Goal: Task Accomplishment & Management: Manage account settings

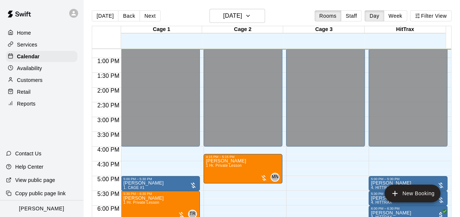
scroll to position [413, 0]
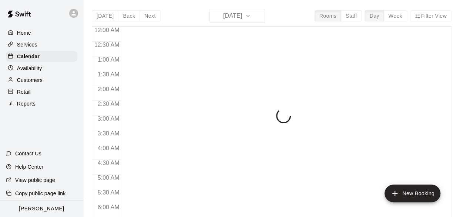
scroll to position [376, 0]
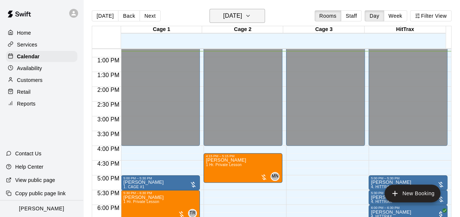
click at [231, 14] on h6 "[DATE]" at bounding box center [232, 16] width 19 height 10
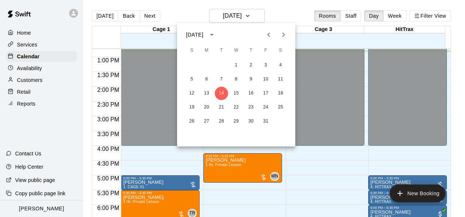
click at [286, 34] on icon "Next month" at bounding box center [283, 34] width 9 height 9
click at [206, 79] on button "3" at bounding box center [206, 79] width 13 height 13
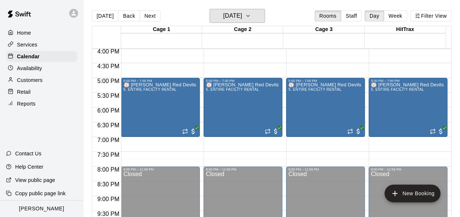
scroll to position [487, 0]
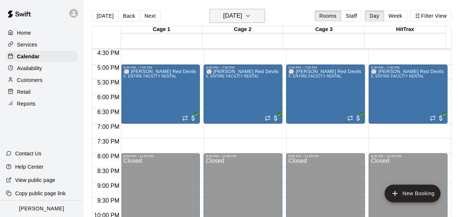
click at [226, 16] on h6 "[DATE]" at bounding box center [232, 16] width 19 height 10
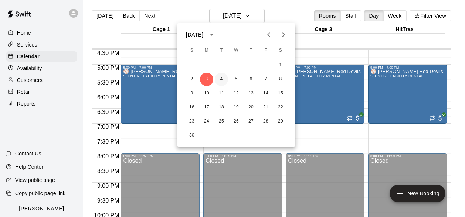
click at [223, 80] on button "4" at bounding box center [221, 79] width 13 height 13
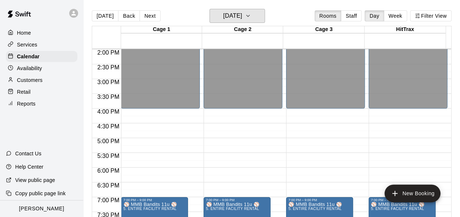
scroll to position [413, 0]
click at [152, 16] on button "Next" at bounding box center [149, 15] width 21 height 11
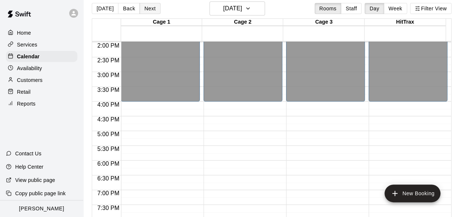
scroll to position [12, 0]
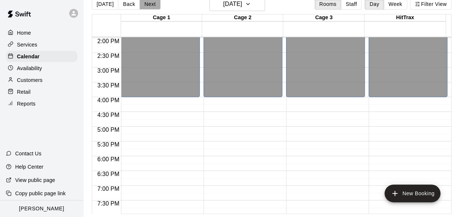
click at [148, 7] on button "Next" at bounding box center [149, 4] width 21 height 11
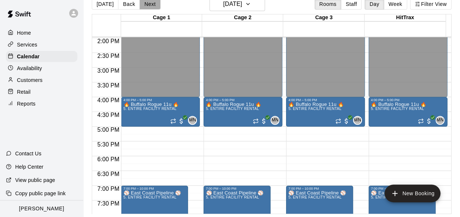
click at [148, 5] on button "Next" at bounding box center [149, 4] width 21 height 11
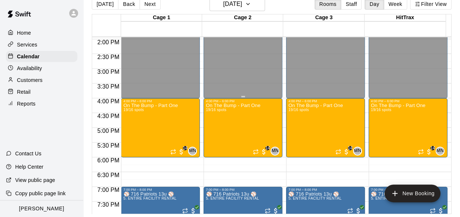
scroll to position [450, 0]
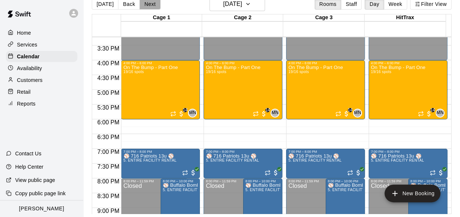
click at [149, 7] on button "Next" at bounding box center [149, 4] width 21 height 11
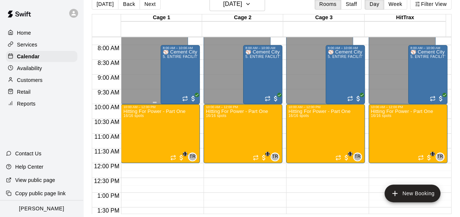
scroll to position [229, 0]
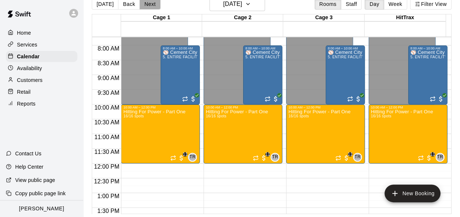
click at [143, 4] on button "Next" at bounding box center [149, 4] width 21 height 11
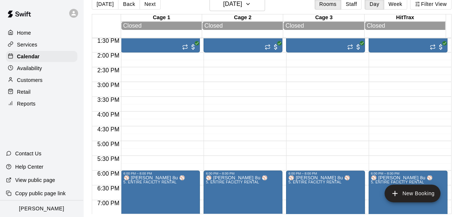
scroll to position [376, 0]
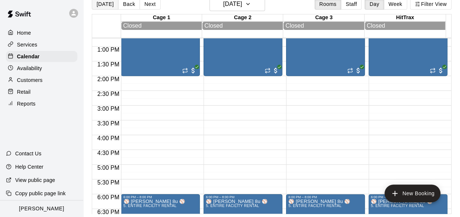
click at [109, 9] on button "[DATE]" at bounding box center [105, 4] width 27 height 11
